Goal: Transaction & Acquisition: Purchase product/service

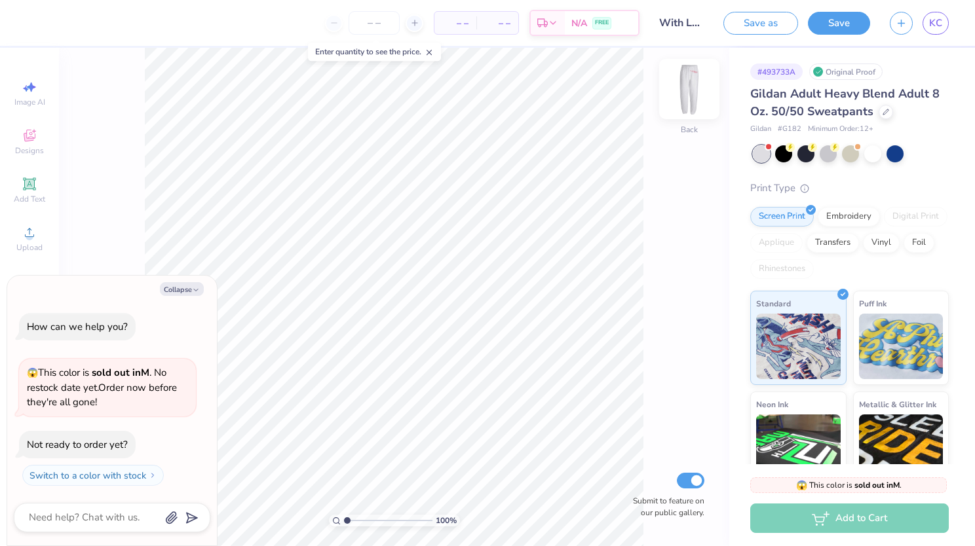
click at [694, 107] on img at bounding box center [689, 89] width 52 height 52
click at [700, 77] on img at bounding box center [689, 89] width 52 height 52
click at [700, 77] on img at bounding box center [689, 89] width 26 height 26
type textarea "x"
type input "1.05863219228114"
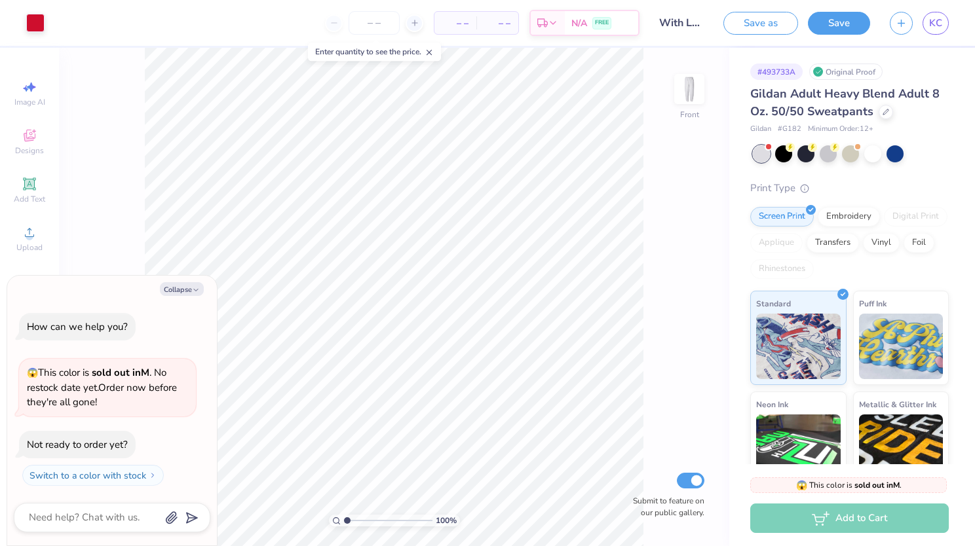
type textarea "x"
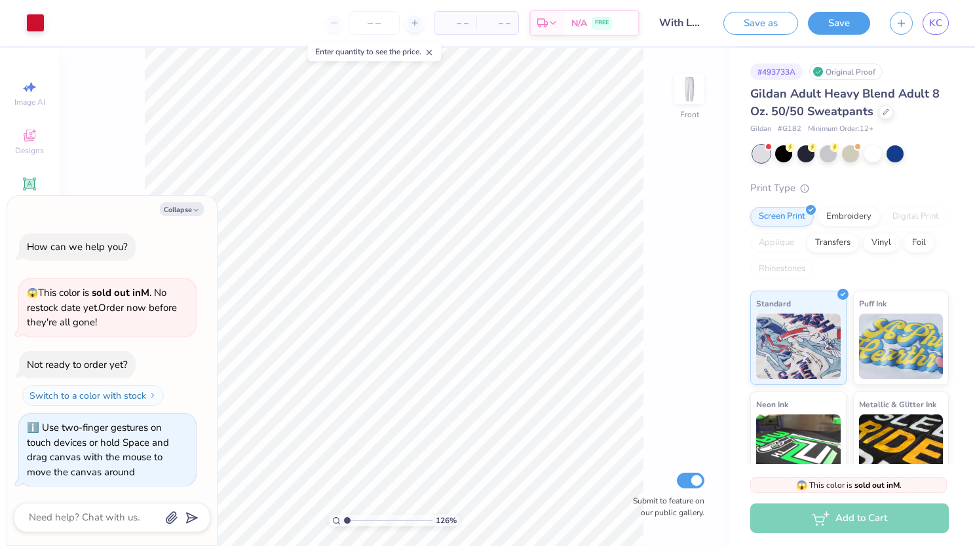
type input "1"
click at [828, 527] on div "Add to Cart" at bounding box center [849, 518] width 199 height 29
click at [830, 516] on div "Add to Cart" at bounding box center [849, 518] width 199 height 29
click at [930, 24] on span "KC" at bounding box center [935, 23] width 13 height 15
